Goal: Information Seeking & Learning: Find specific fact

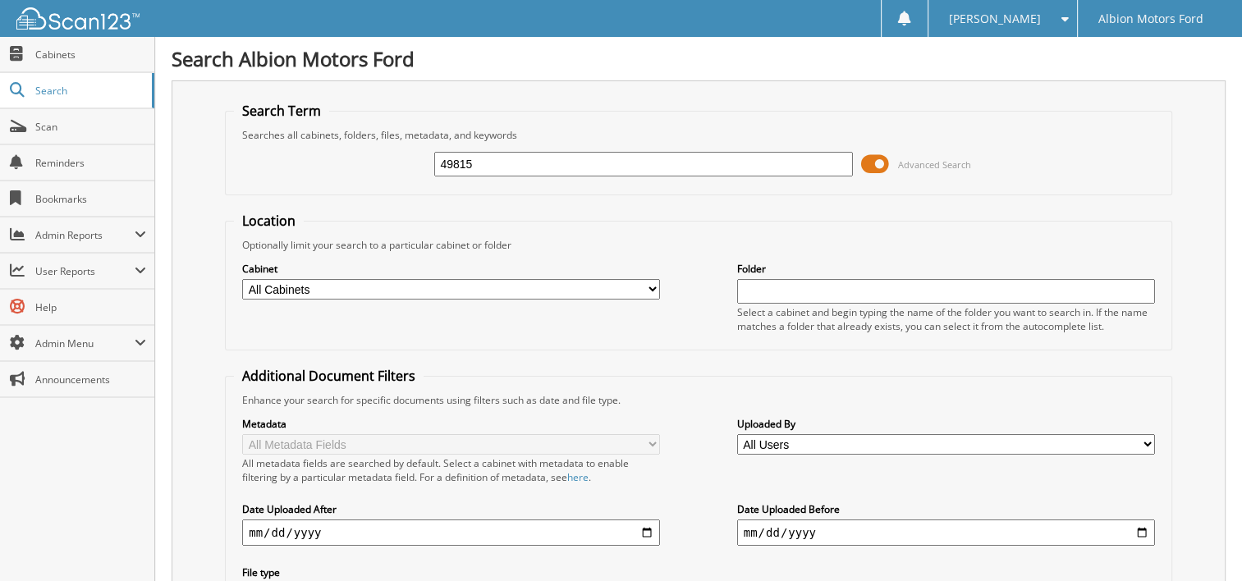
type input "49815"
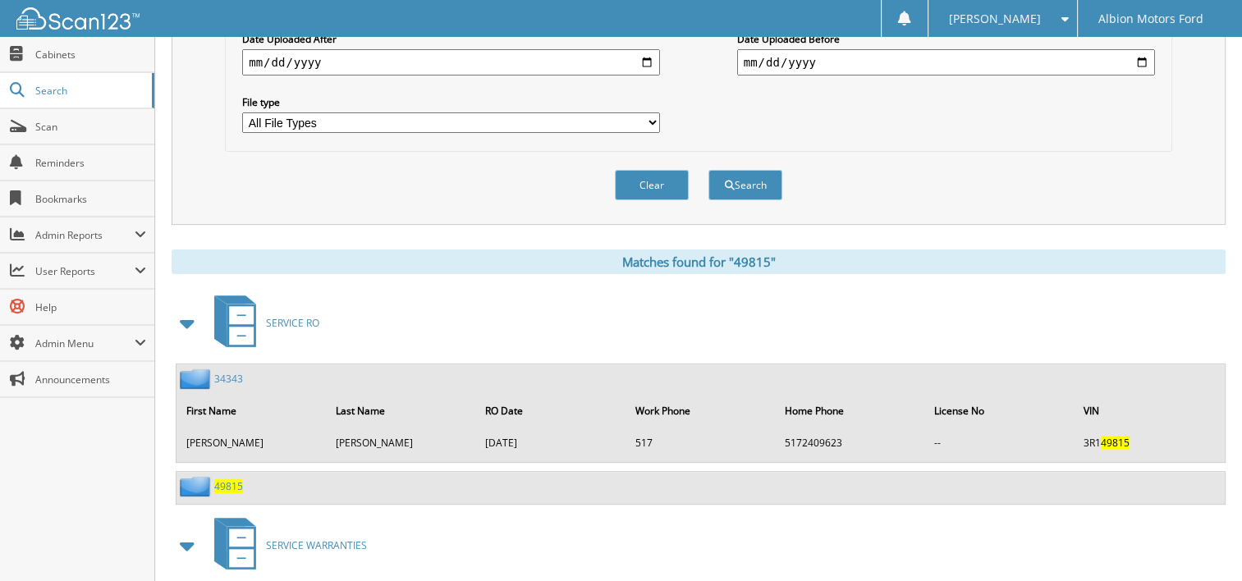
scroll to position [537, 0]
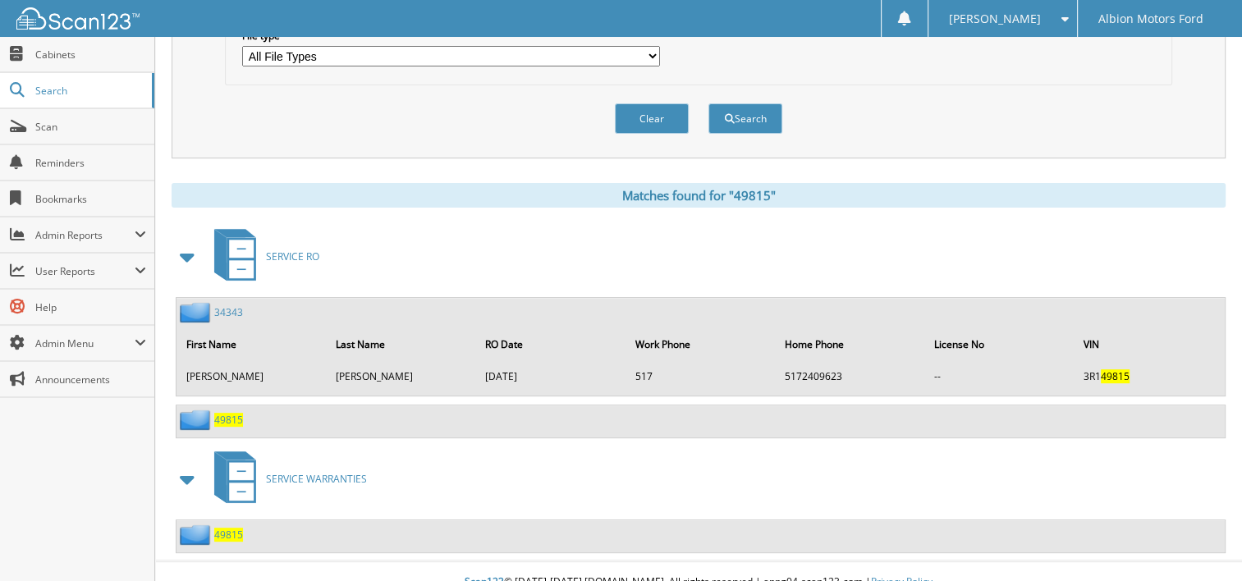
click at [231, 413] on span "49815" at bounding box center [228, 420] width 29 height 14
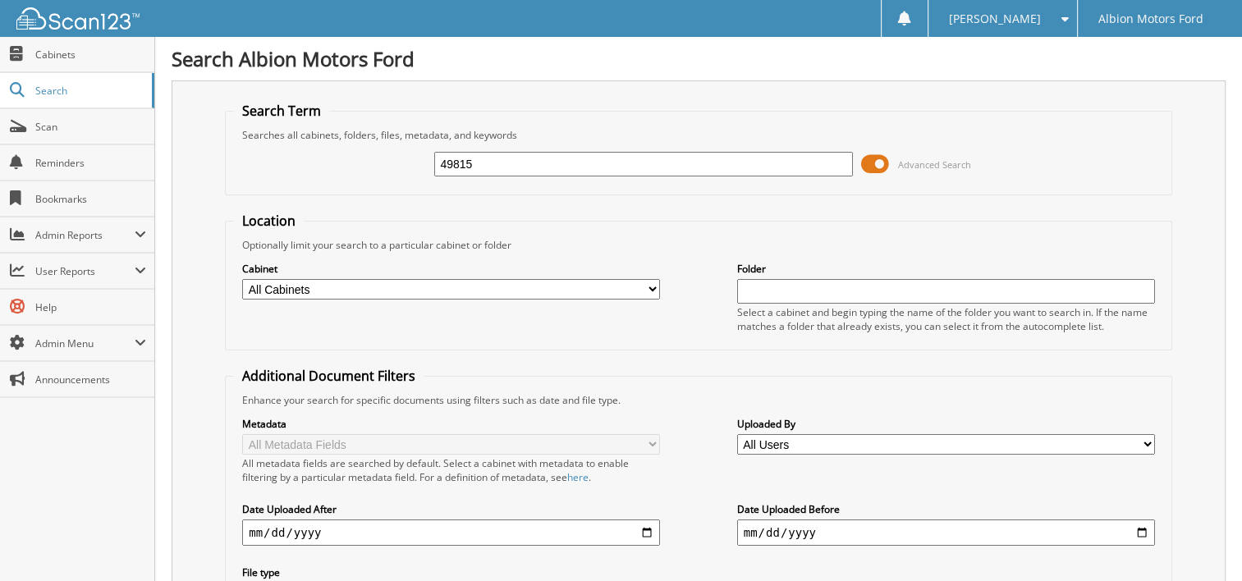
type input "49815"
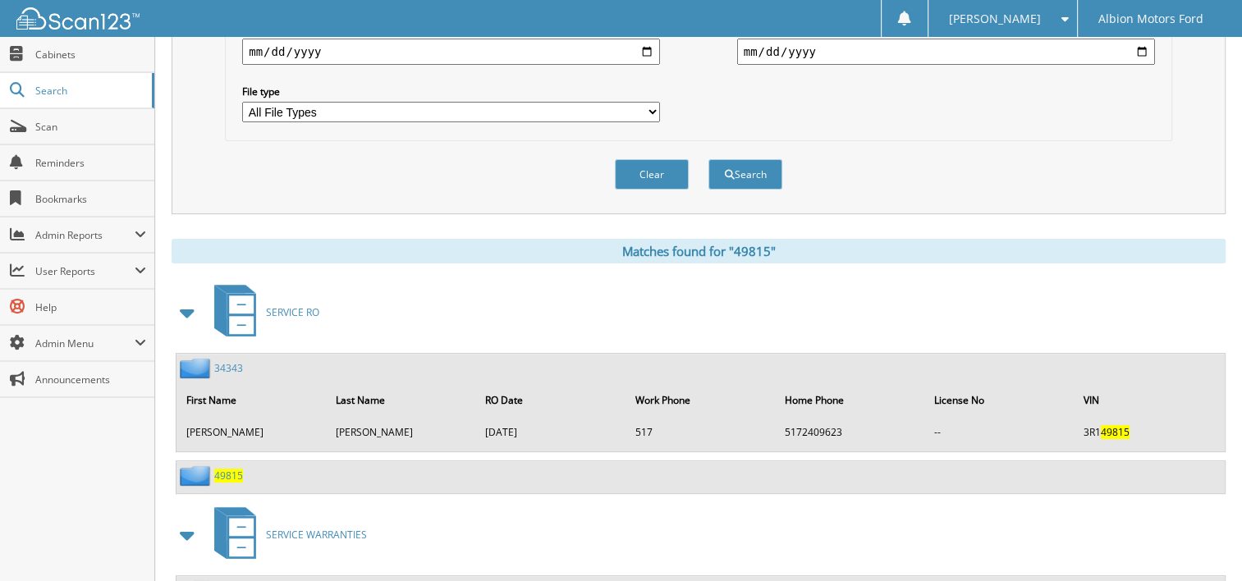
scroll to position [537, 0]
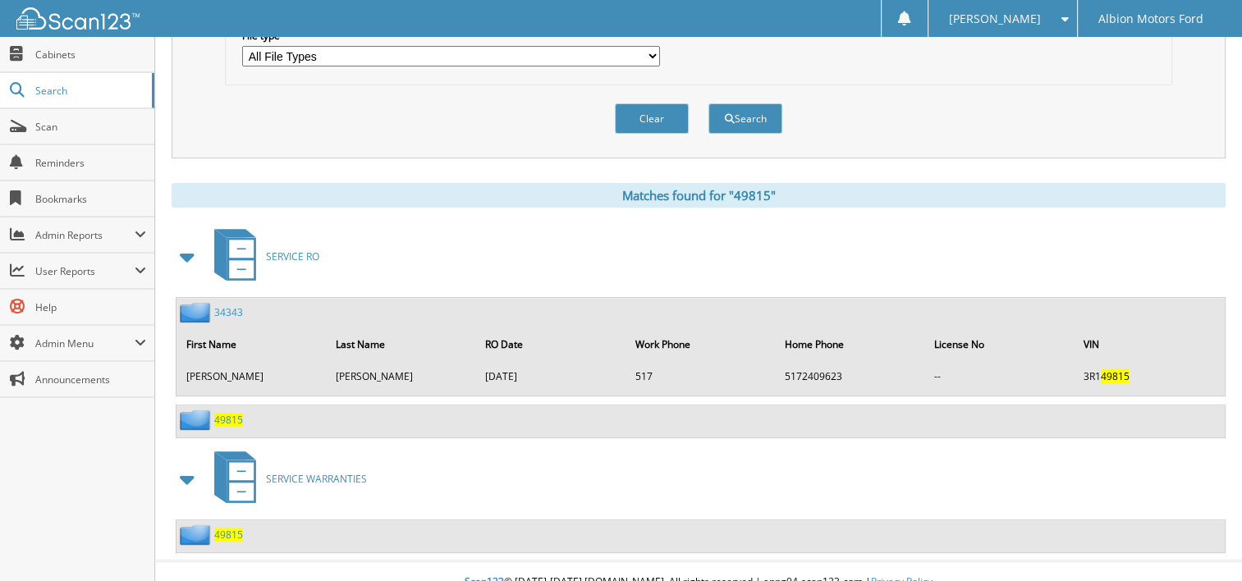
click at [227, 528] on span "49815" at bounding box center [228, 535] width 29 height 14
